Goal: Information Seeking & Learning: Learn about a topic

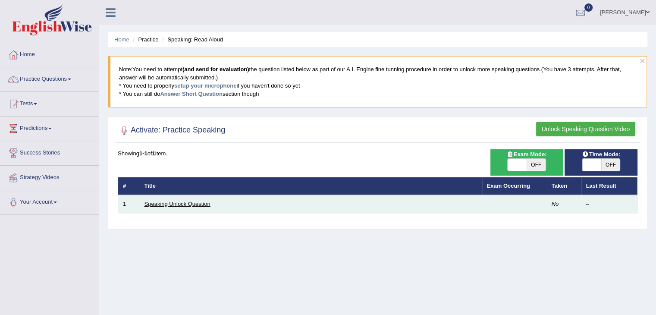
click at [176, 202] on link "Speaking Unlock Question" at bounding box center [178, 204] width 66 height 6
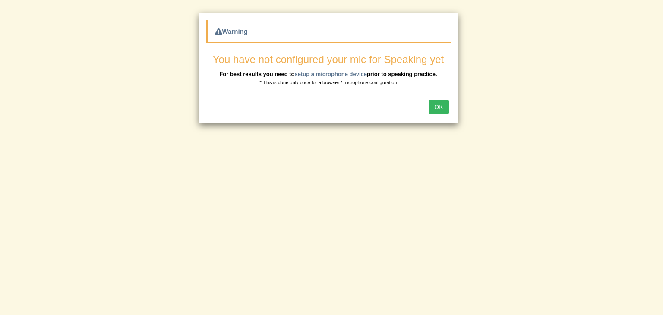
click at [442, 108] on button "OK" at bounding box center [439, 107] width 20 height 15
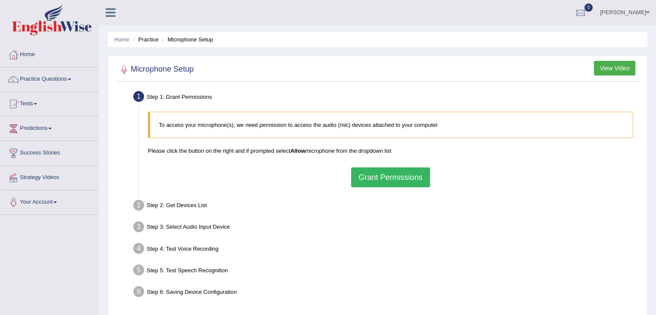
click at [388, 177] on button "Grant Permissions" at bounding box center [390, 177] width 79 height 20
drag, startPoint x: 32, startPoint y: 7, endPoint x: 161, endPoint y: 188, distance: 222.7
click at [161, 188] on div "To access your microphone(s), we need permission to access the audio (mic) devi…" at bounding box center [391, 149] width 494 height 84
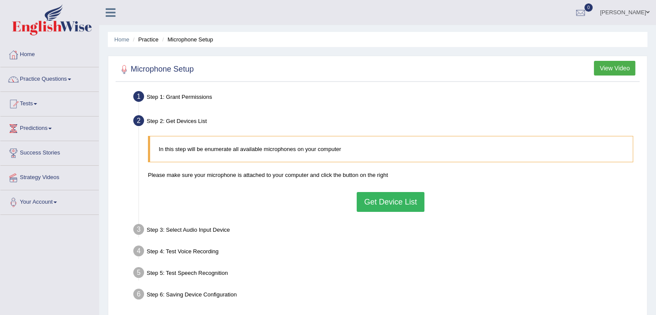
click at [370, 202] on button "Get Device List" at bounding box center [390, 202] width 67 height 20
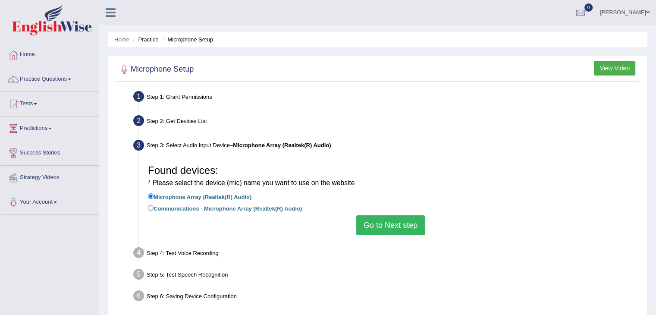
click at [378, 226] on button "Go to Next step" at bounding box center [391, 225] width 69 height 20
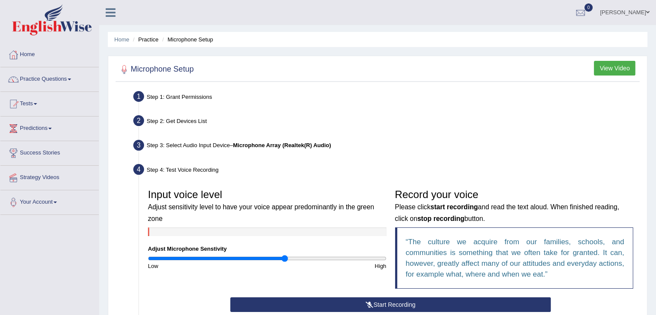
click at [285, 258] on input "range" at bounding box center [267, 258] width 239 height 7
click at [348, 260] on input "range" at bounding box center [267, 258] width 239 height 7
click at [306, 260] on input "range" at bounding box center [267, 258] width 239 height 7
click at [325, 256] on input "range" at bounding box center [267, 258] width 239 height 7
type input "1.48"
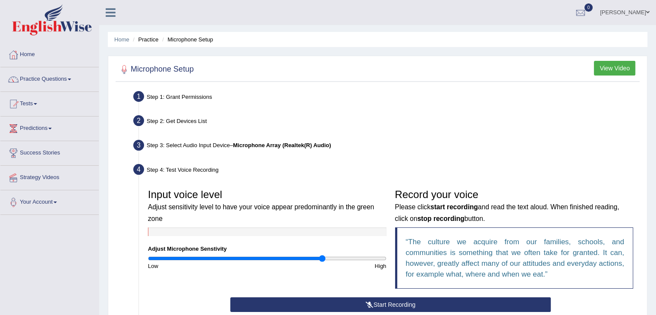
scroll to position [138, 0]
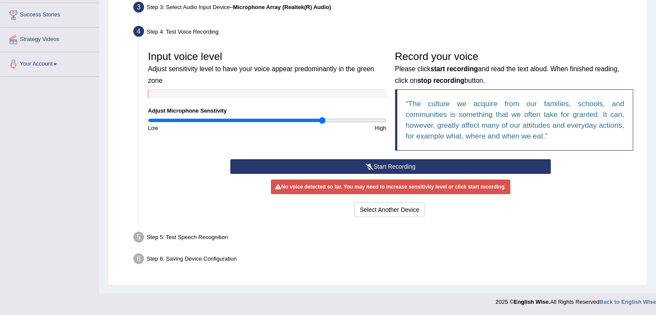
click at [475, 167] on button "Start Recording" at bounding box center [390, 166] width 321 height 15
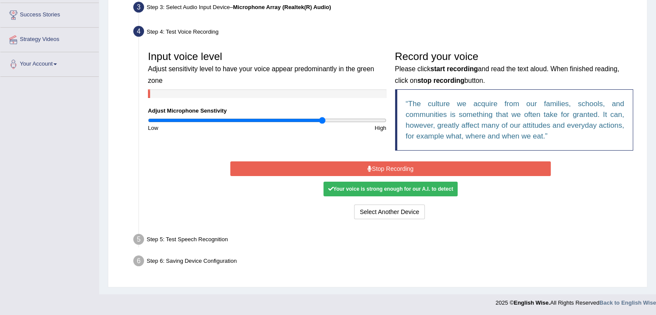
click at [375, 188] on div "Your voice is strong enough for our A.I. to detect" at bounding box center [391, 189] width 134 height 15
click at [387, 164] on button "Stop Recording" at bounding box center [390, 168] width 321 height 15
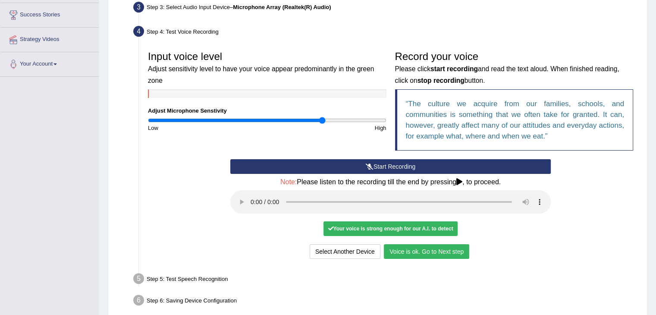
click at [407, 252] on button "Voice is ok. Go to Next step" at bounding box center [426, 251] width 85 height 15
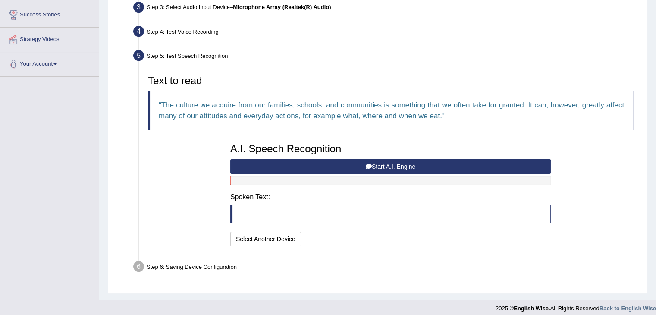
click at [395, 161] on button "Start A.I. Engine" at bounding box center [390, 166] width 321 height 15
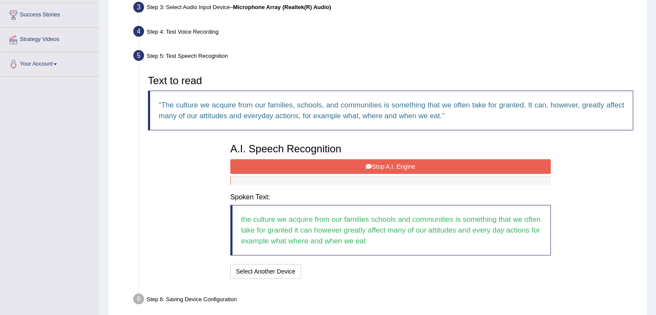
scroll to position [155, 0]
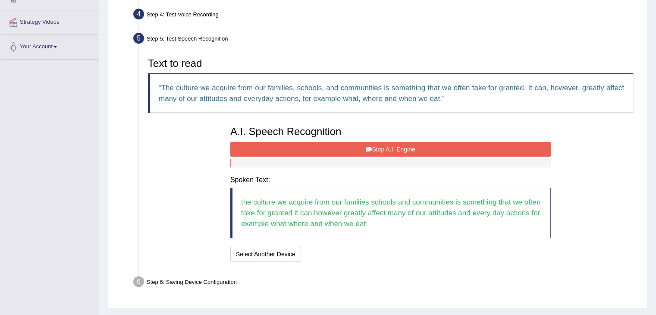
click at [366, 149] on icon at bounding box center [369, 149] width 6 height 6
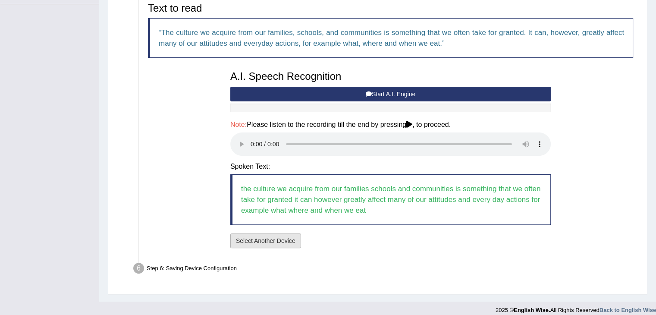
scroll to position [218, 0]
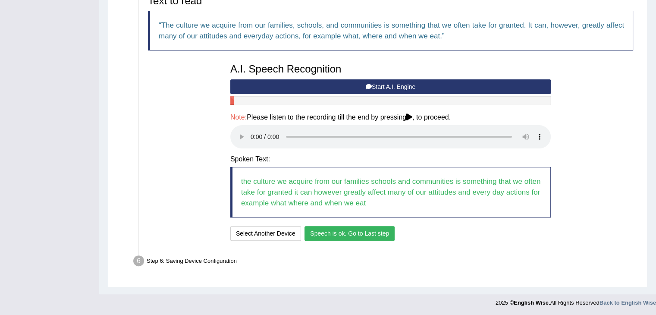
click at [340, 238] on button "Speech is ok. Go to Last step" at bounding box center [350, 233] width 90 height 15
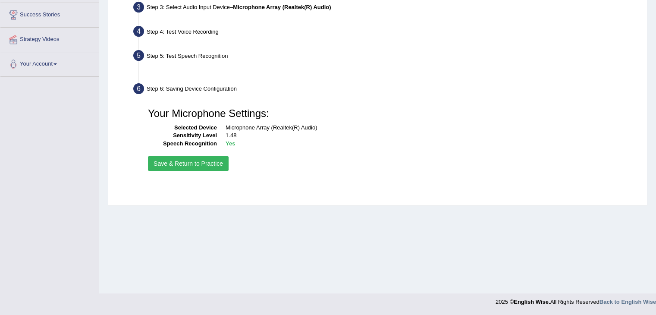
scroll to position [138, 0]
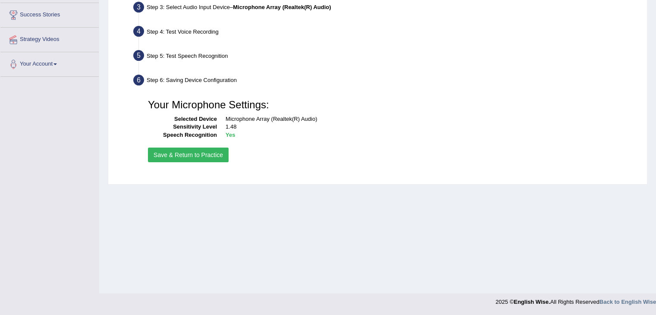
click at [183, 150] on button "Save & Return to Practice" at bounding box center [188, 155] width 81 height 15
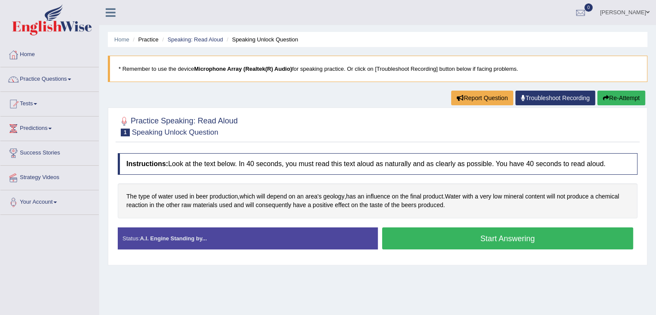
click at [438, 239] on button "Start Answering" at bounding box center [508, 238] width 252 height 22
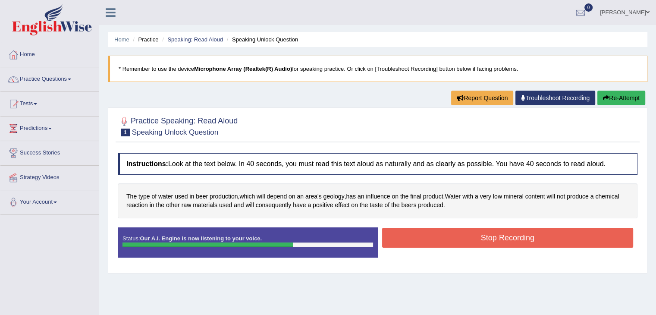
click at [438, 239] on button "Stop Recording" at bounding box center [508, 238] width 252 height 20
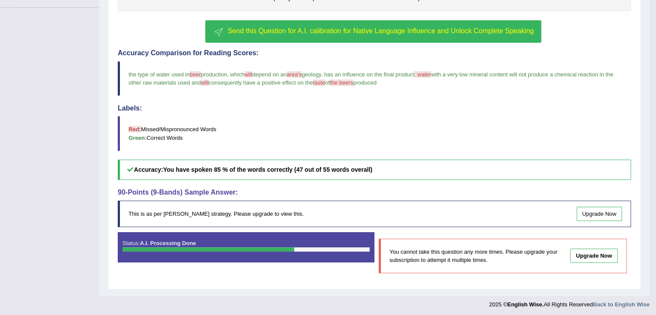
scroll to position [208, 0]
click at [591, 206] on link "Upgrade Now" at bounding box center [600, 213] width 46 height 14
